Goal: Task Accomplishment & Management: Use online tool/utility

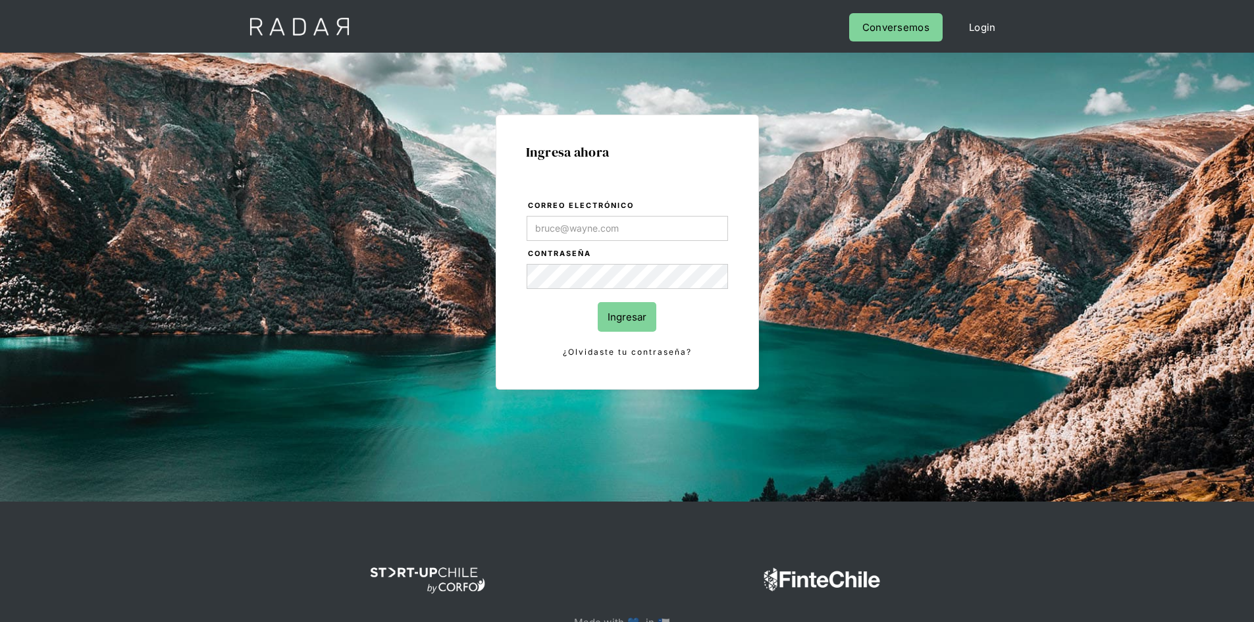
click at [589, 224] on input "Correo electrónico" at bounding box center [627, 228] width 201 height 25
click at [594, 226] on input "Correo electrónico" at bounding box center [627, 228] width 201 height 25
paste input "[EMAIL_ADDRESS][PERSON_NAME][DOMAIN_NAME]"
type input "[EMAIL_ADDRESS][PERSON_NAME][DOMAIN_NAME]"
click at [635, 319] on input "Ingresar" at bounding box center [627, 317] width 59 height 30
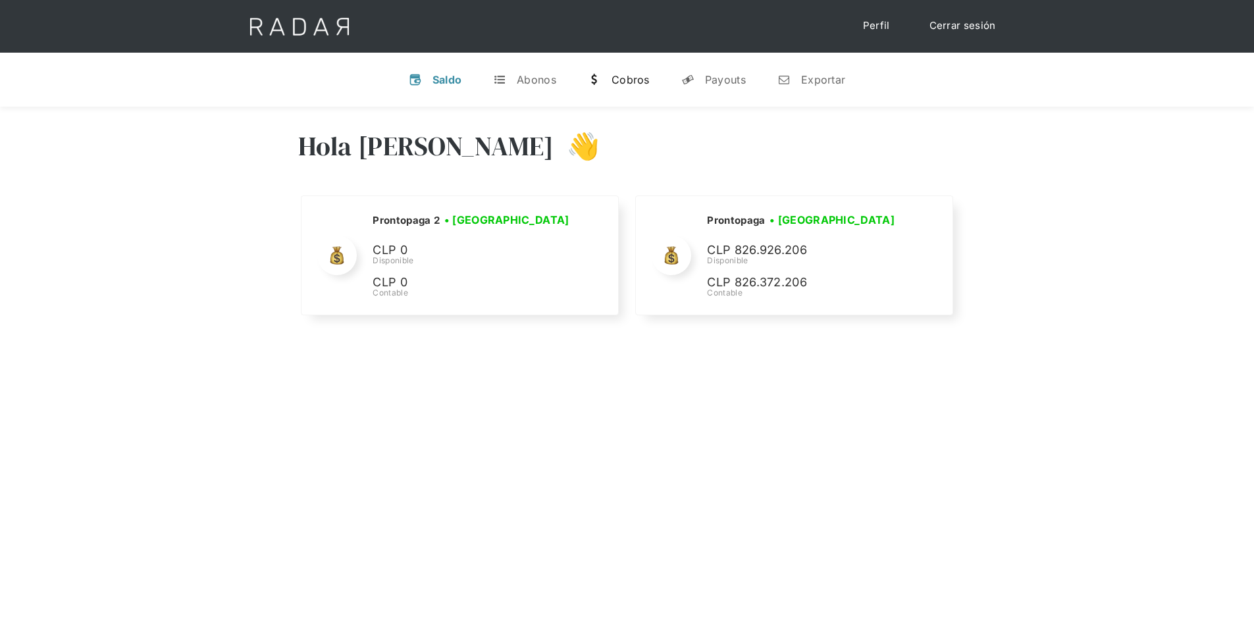
click at [618, 74] on div "Cobros" at bounding box center [631, 79] width 38 height 13
